Goal: Task Accomplishment & Management: Use online tool/utility

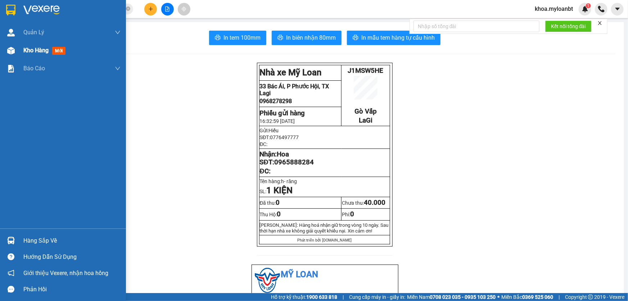
click at [0, 45] on div "Kho hàng mới" at bounding box center [63, 50] width 126 height 18
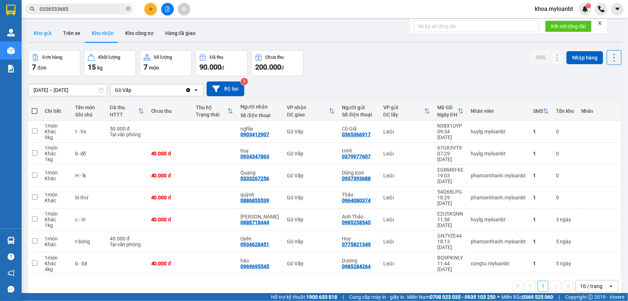
click at [48, 33] on button "Kho gửi" at bounding box center [42, 32] width 29 height 17
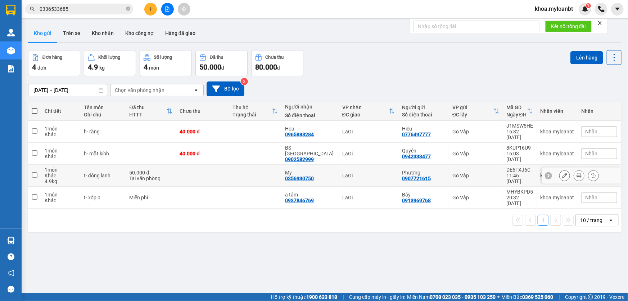
click at [170, 175] on div "Tại văn phòng" at bounding box center [151, 178] width 43 height 6
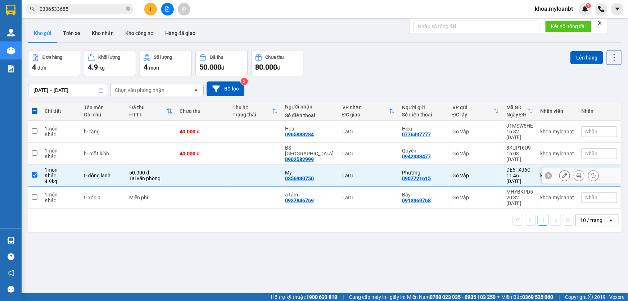
click at [174, 165] on td "50.000 đ Tại văn phòng" at bounding box center [151, 176] width 50 height 22
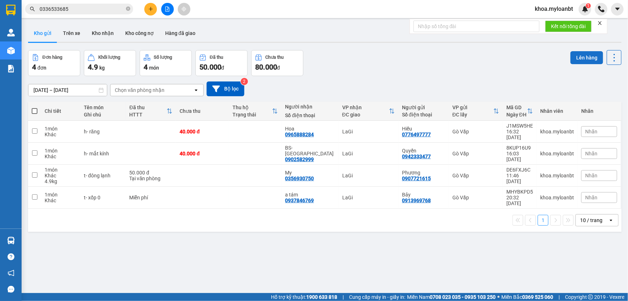
click at [572, 57] on button "Lên hàng" at bounding box center [587, 57] width 33 height 13
click at [577, 55] on button "Lên hàng" at bounding box center [587, 57] width 33 height 13
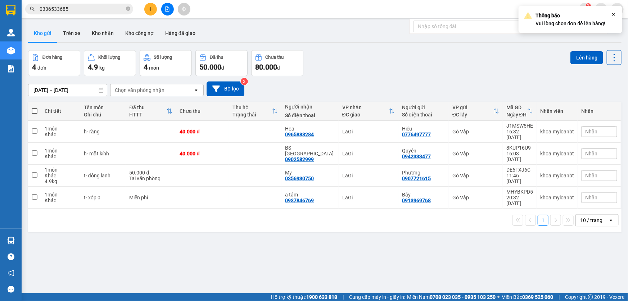
click at [605, 12] on div "Thông báo Vui lòng chọn đơn để lên hàng!" at bounding box center [571, 20] width 70 height 16
click at [274, 165] on td at bounding box center [255, 176] width 53 height 22
checkbox input "true"
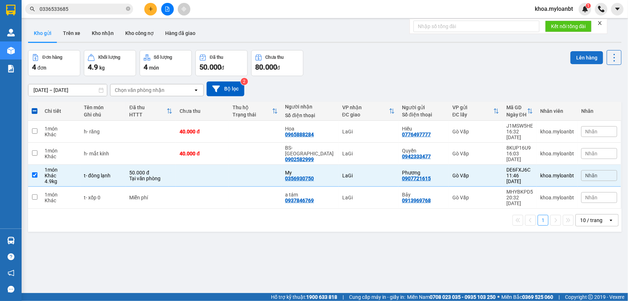
click at [598, 58] on button "Lên hàng" at bounding box center [587, 57] width 33 height 13
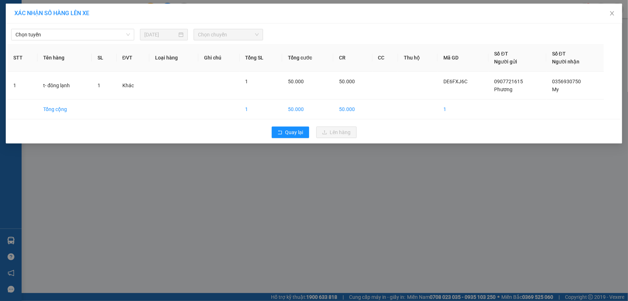
click at [120, 45] on th "ĐVT" at bounding box center [133, 58] width 33 height 28
click at [121, 39] on span "Chọn tuyến" at bounding box center [72, 34] width 115 height 11
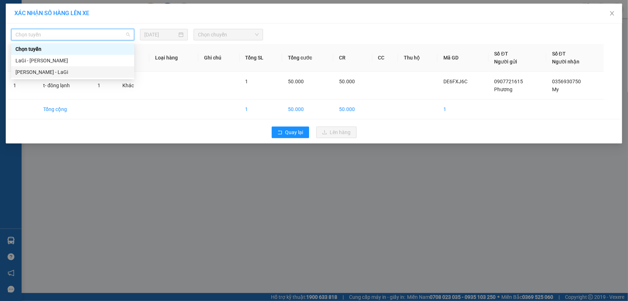
click at [95, 71] on div "[PERSON_NAME] - LaGi" at bounding box center [72, 72] width 115 height 8
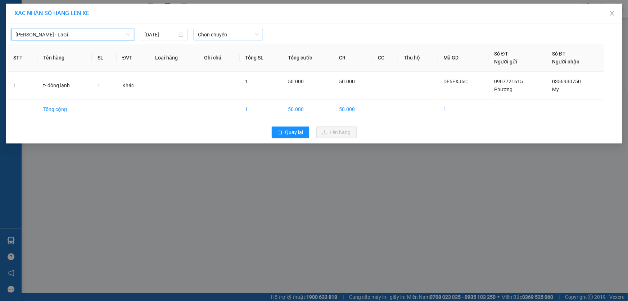
click at [220, 29] on span "Chọn chuyến" at bounding box center [228, 34] width 61 height 11
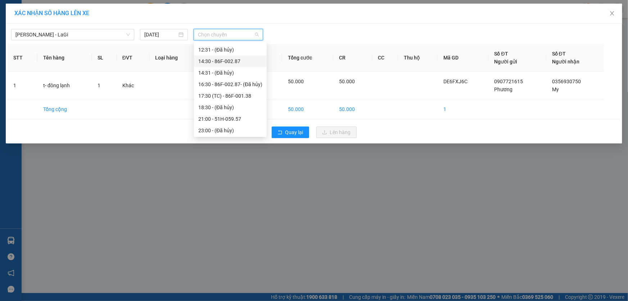
scroll to position [80, 0]
click at [226, 96] on div "17:30 (TC) - 86F-001.38" at bounding box center [230, 95] width 64 height 8
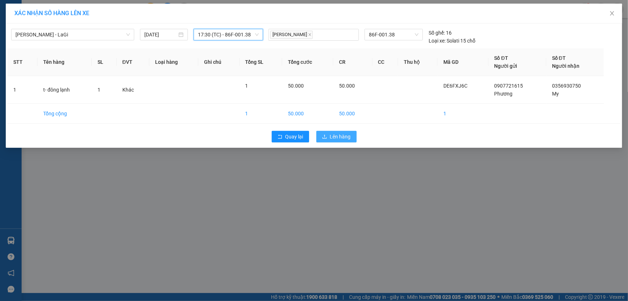
click at [347, 131] on button "Lên hàng" at bounding box center [337, 137] width 40 height 12
